Goal: Find contact information: Find contact information

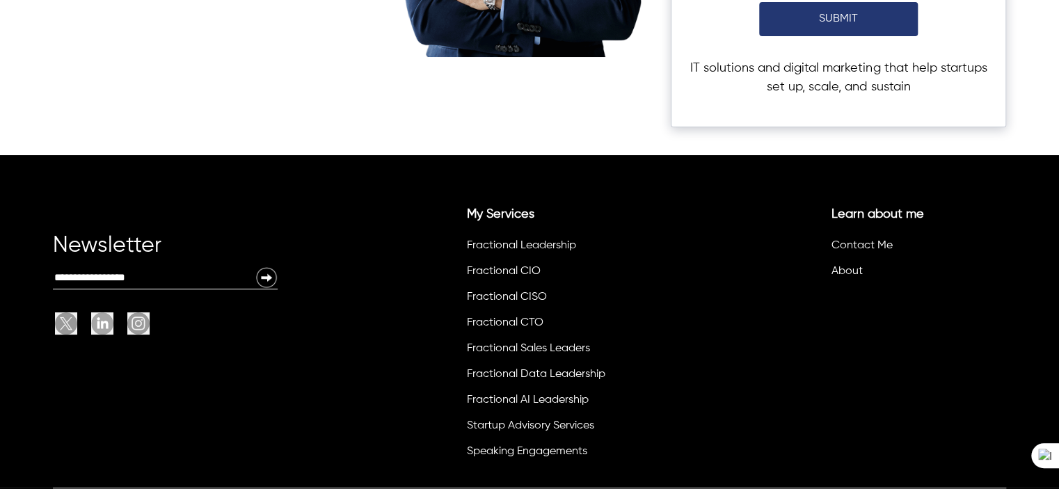
scroll to position [5036, 0]
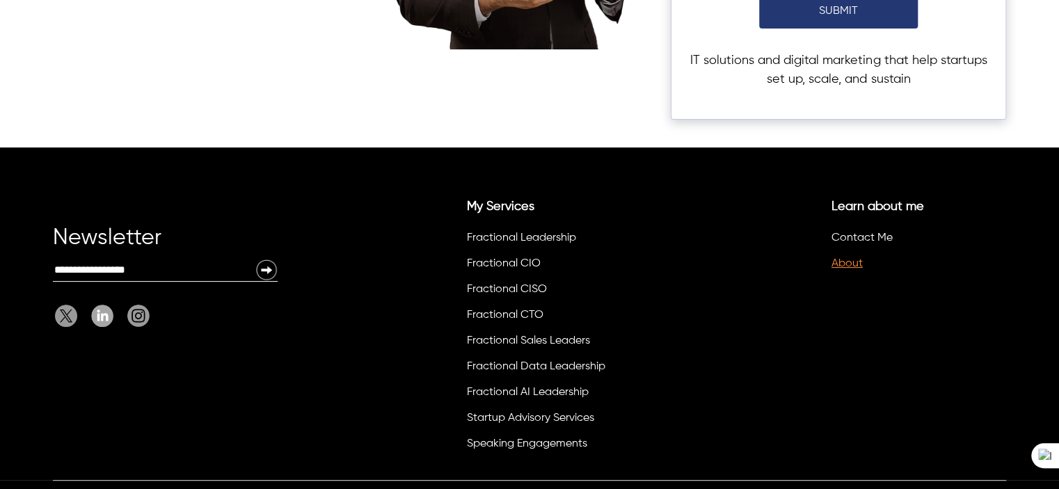
click at [848, 258] on link "About" at bounding box center [847, 263] width 31 height 11
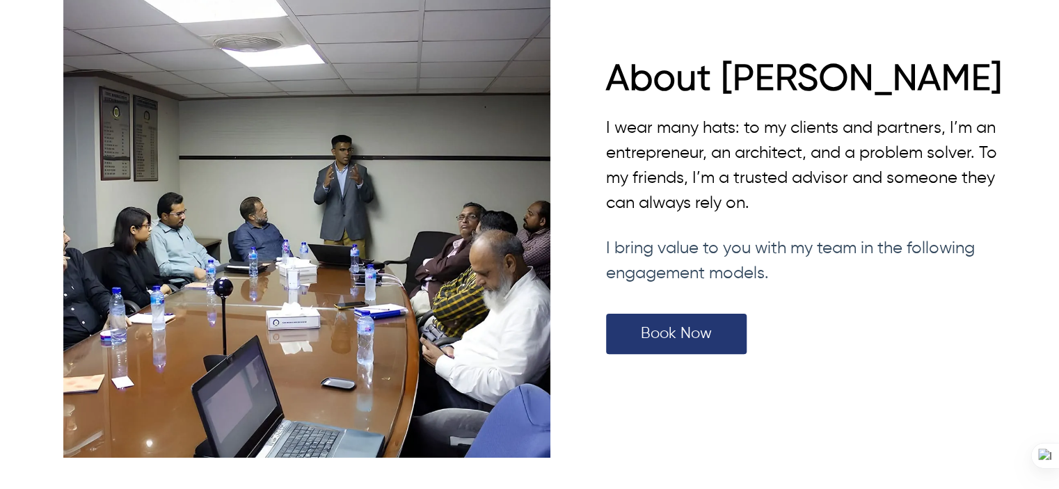
scroll to position [4124, 0]
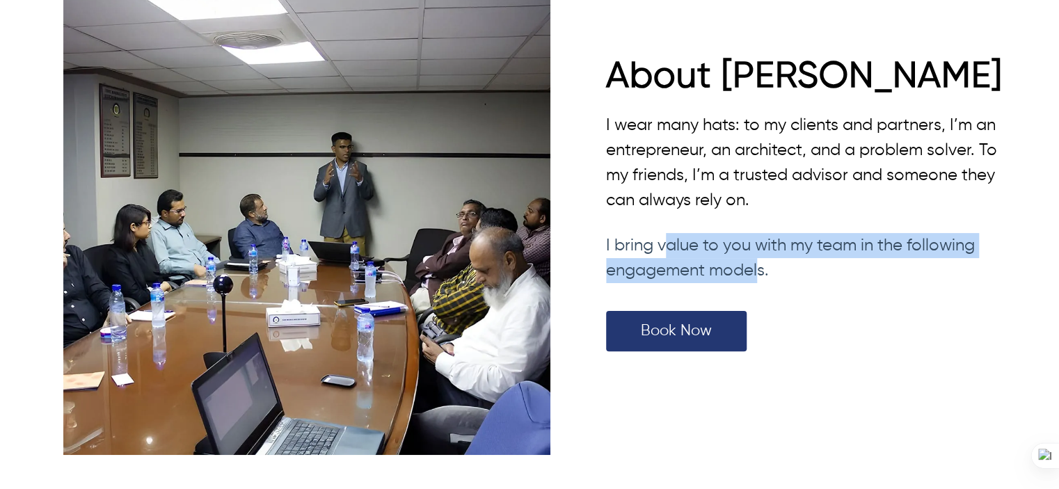
drag, startPoint x: 759, startPoint y: 244, endPoint x: 674, endPoint y: 222, distance: 88.5
click at [674, 237] on span "I bring value to you with my team in the following engagement models." at bounding box center [790, 258] width 369 height 42
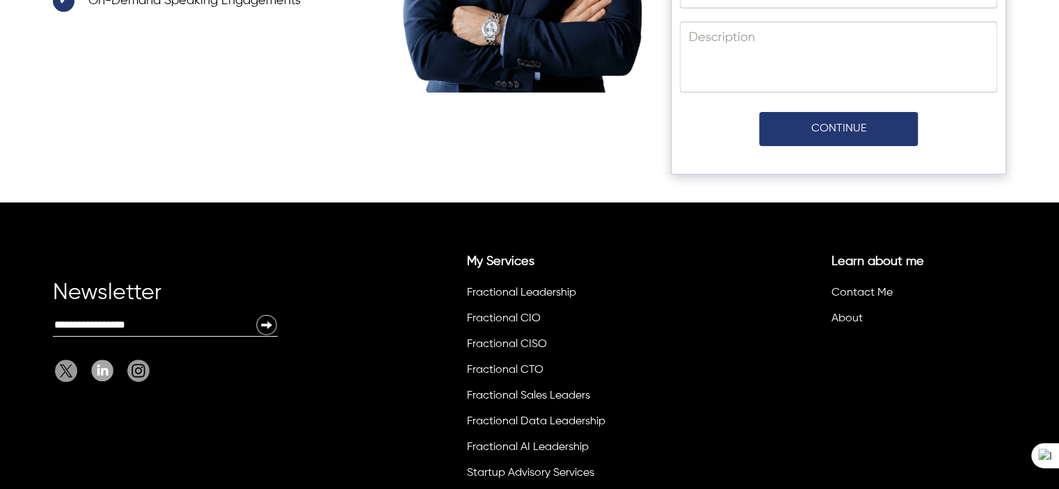
scroll to position [5611, 0]
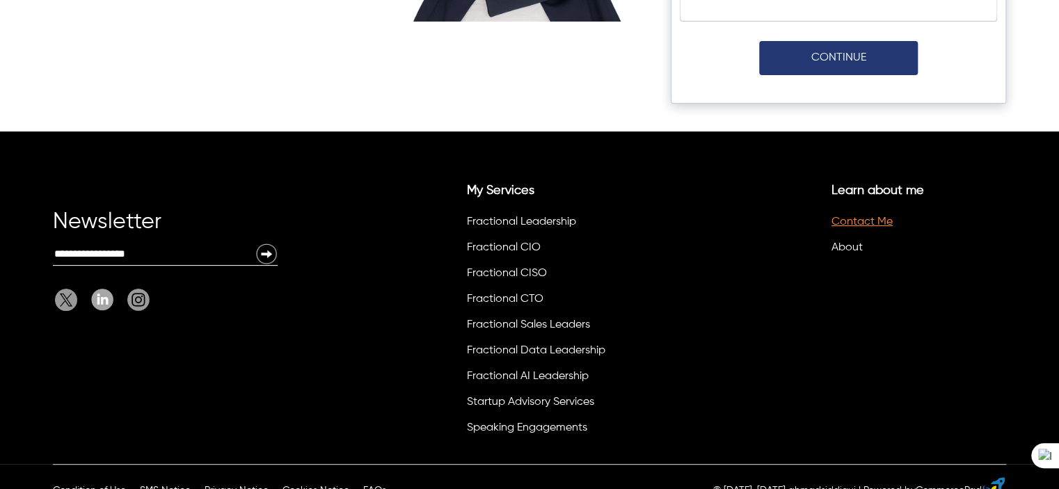
click at [884, 216] on link "Contact Me" at bounding box center [862, 221] width 61 height 11
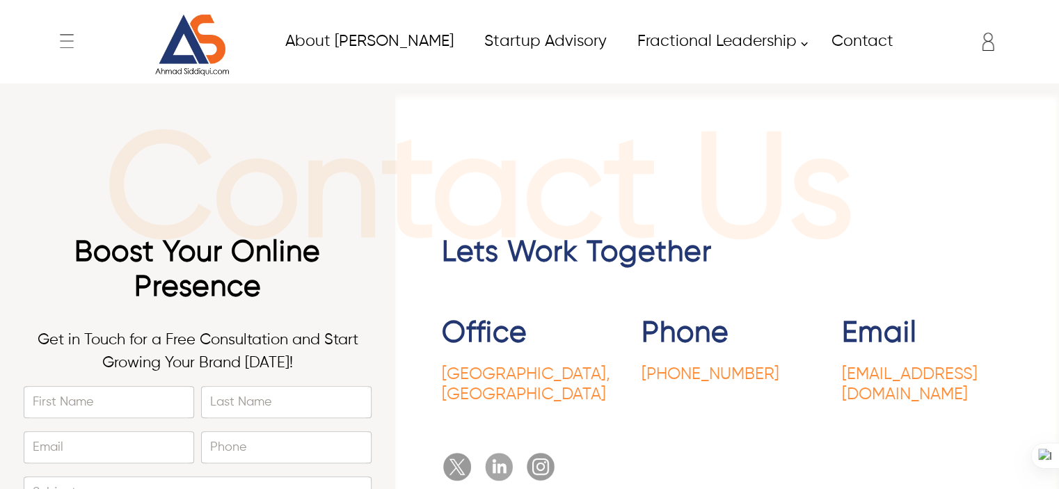
click at [979, 44] on icon "Enter to Open SignUp and Register OverLay" at bounding box center [988, 42] width 28 height 28
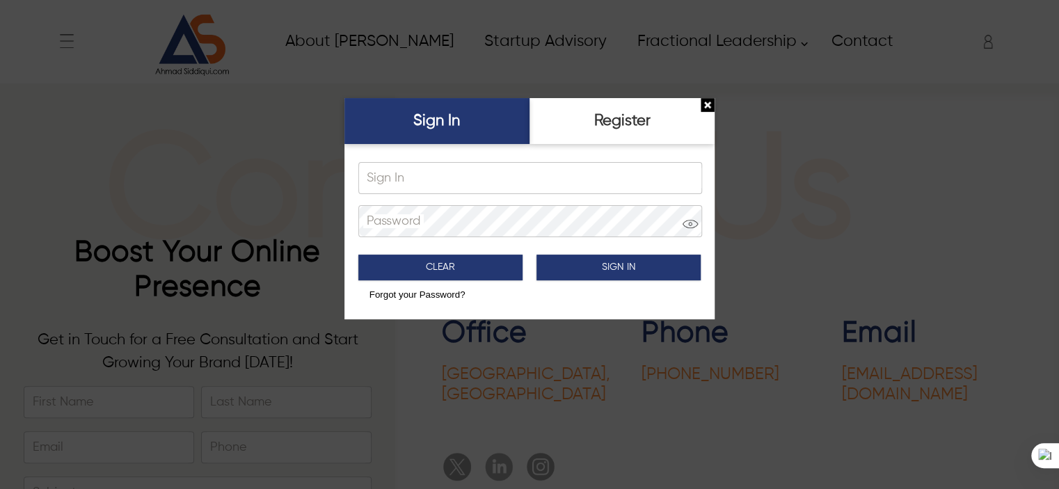
click at [824, 70] on div at bounding box center [529, 244] width 1059 height 489
